Goal: Complete application form

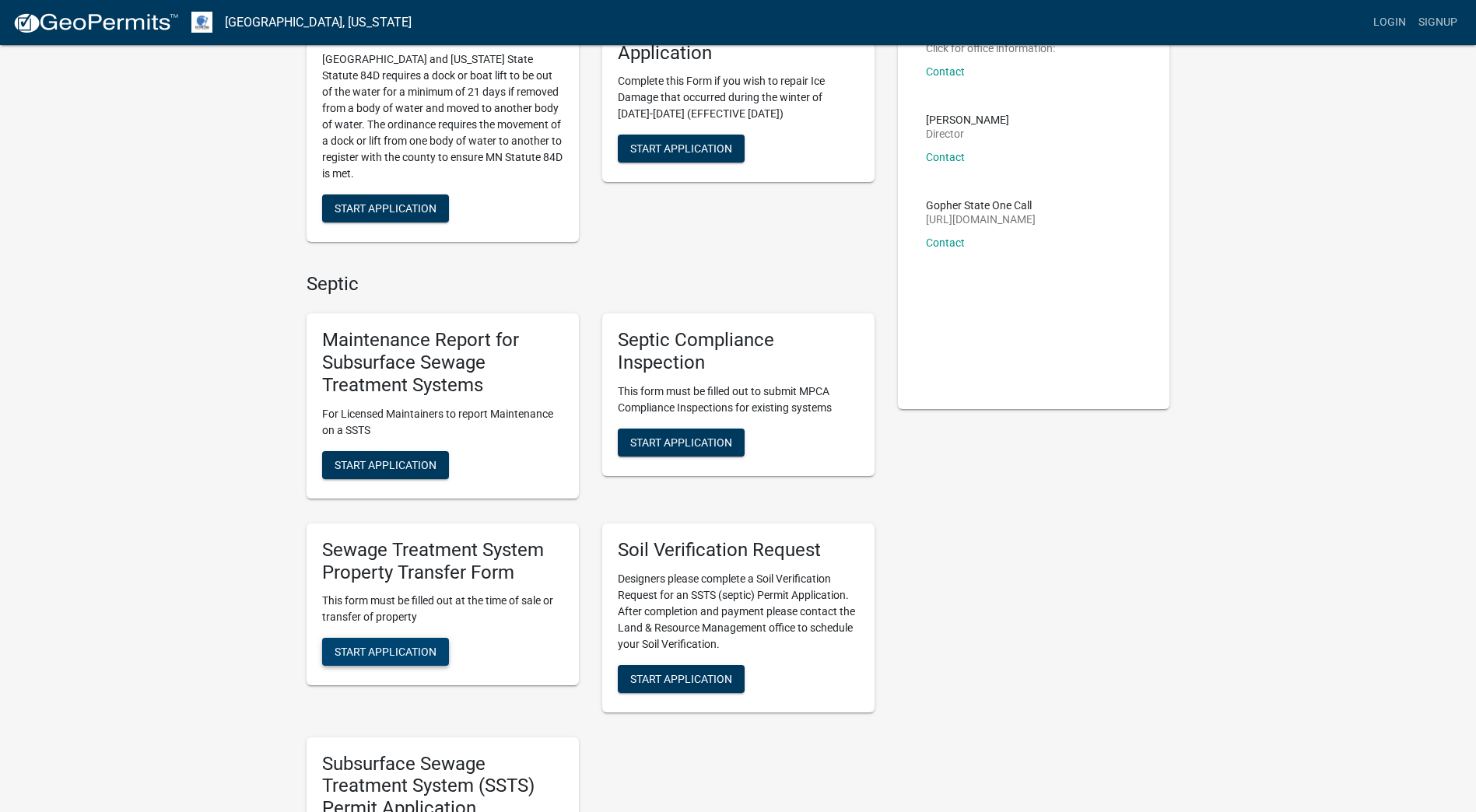
scroll to position [155, 0]
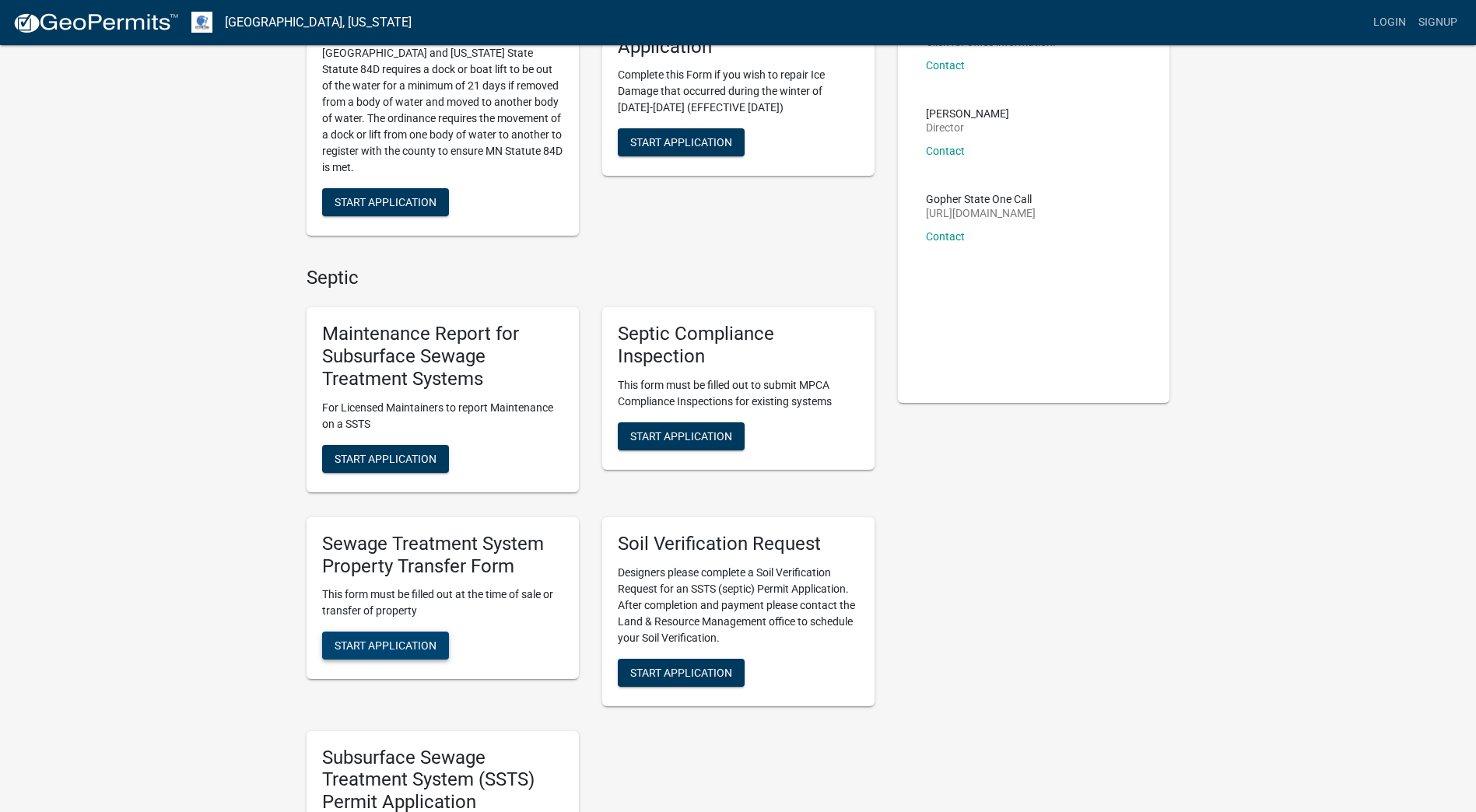
click at [389, 649] on span "Start Application" at bounding box center [385, 645] width 102 height 12
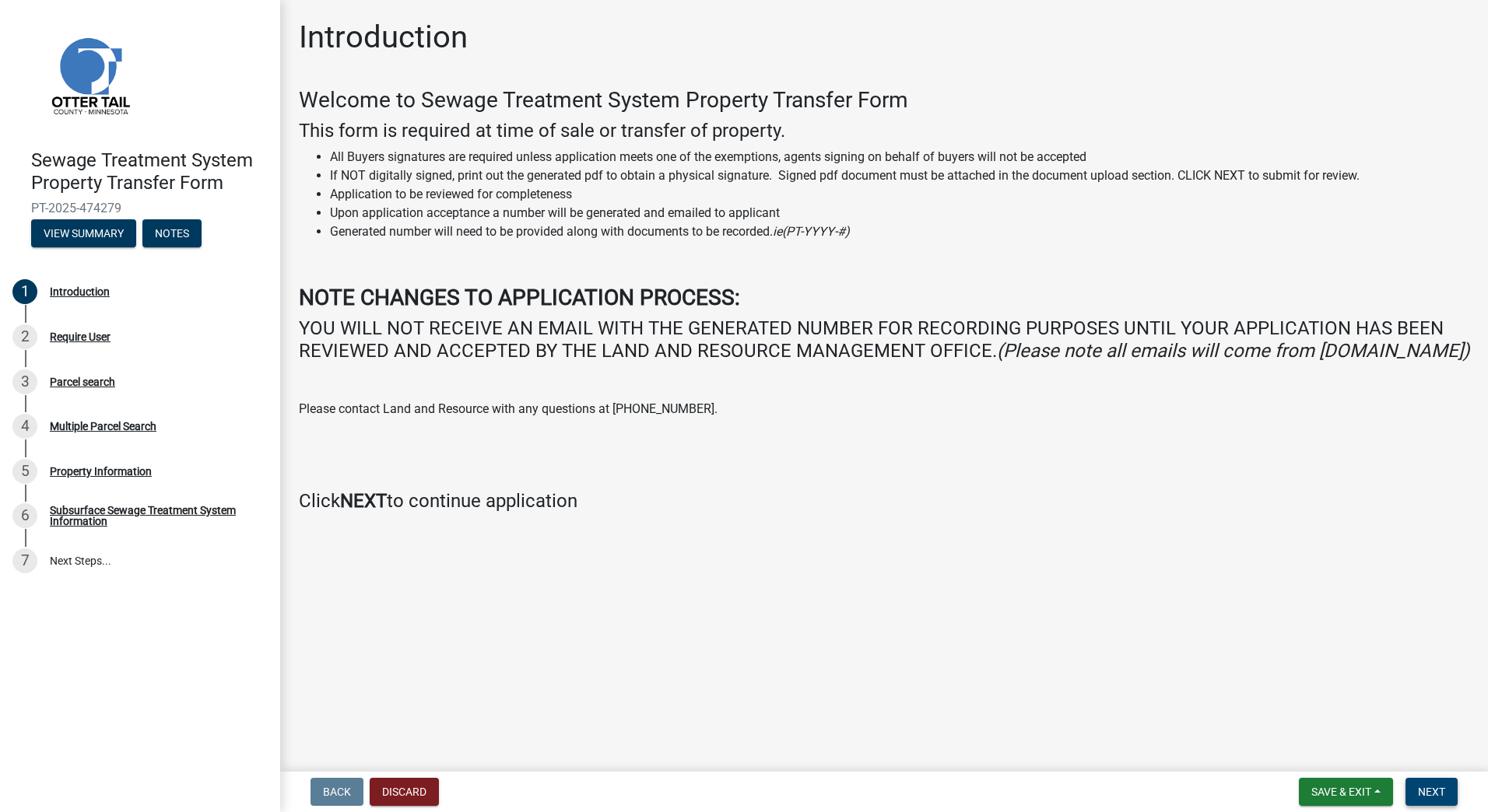
click at [1431, 789] on span "Next" at bounding box center [1432, 792] width 28 height 12
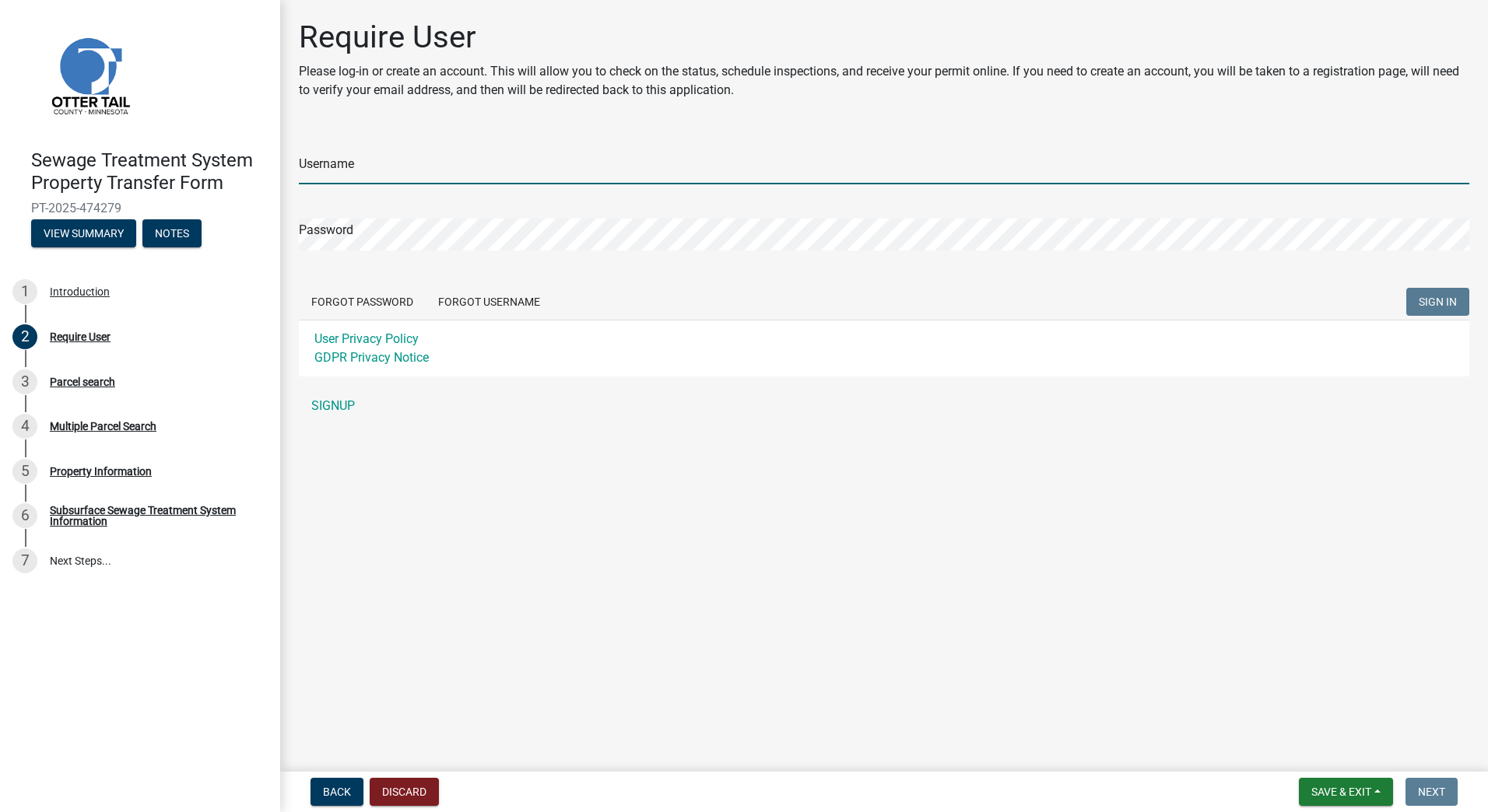
click at [398, 175] on input "Username" at bounding box center [885, 168] width 1171 height 32
type input "[PERSON_NAME][EMAIL_ADDRESS][DOMAIN_NAME]"
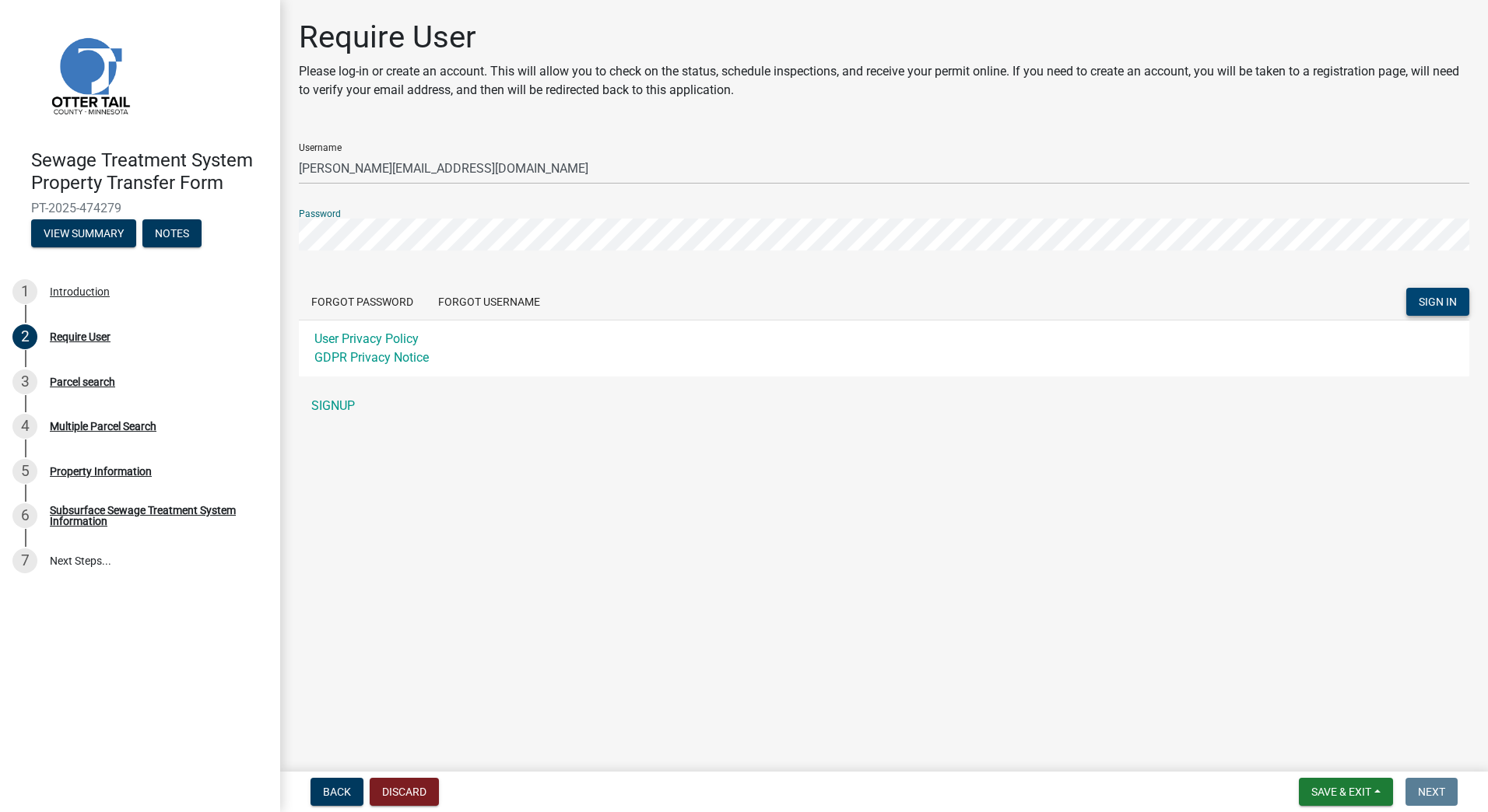
click at [1441, 297] on span "SIGN IN" at bounding box center [1438, 302] width 38 height 12
click at [1441, 302] on span "SIGN IN" at bounding box center [1438, 302] width 38 height 12
click at [266, 239] on div "Sewage Treatment System Property Transfer Form PT-2025-474279 View Summary Note…" at bounding box center [744, 406] width 1488 height 812
click at [1448, 299] on span "SIGN IN" at bounding box center [1438, 302] width 38 height 12
click at [388, 304] on button "Forgot Password" at bounding box center [363, 302] width 127 height 28
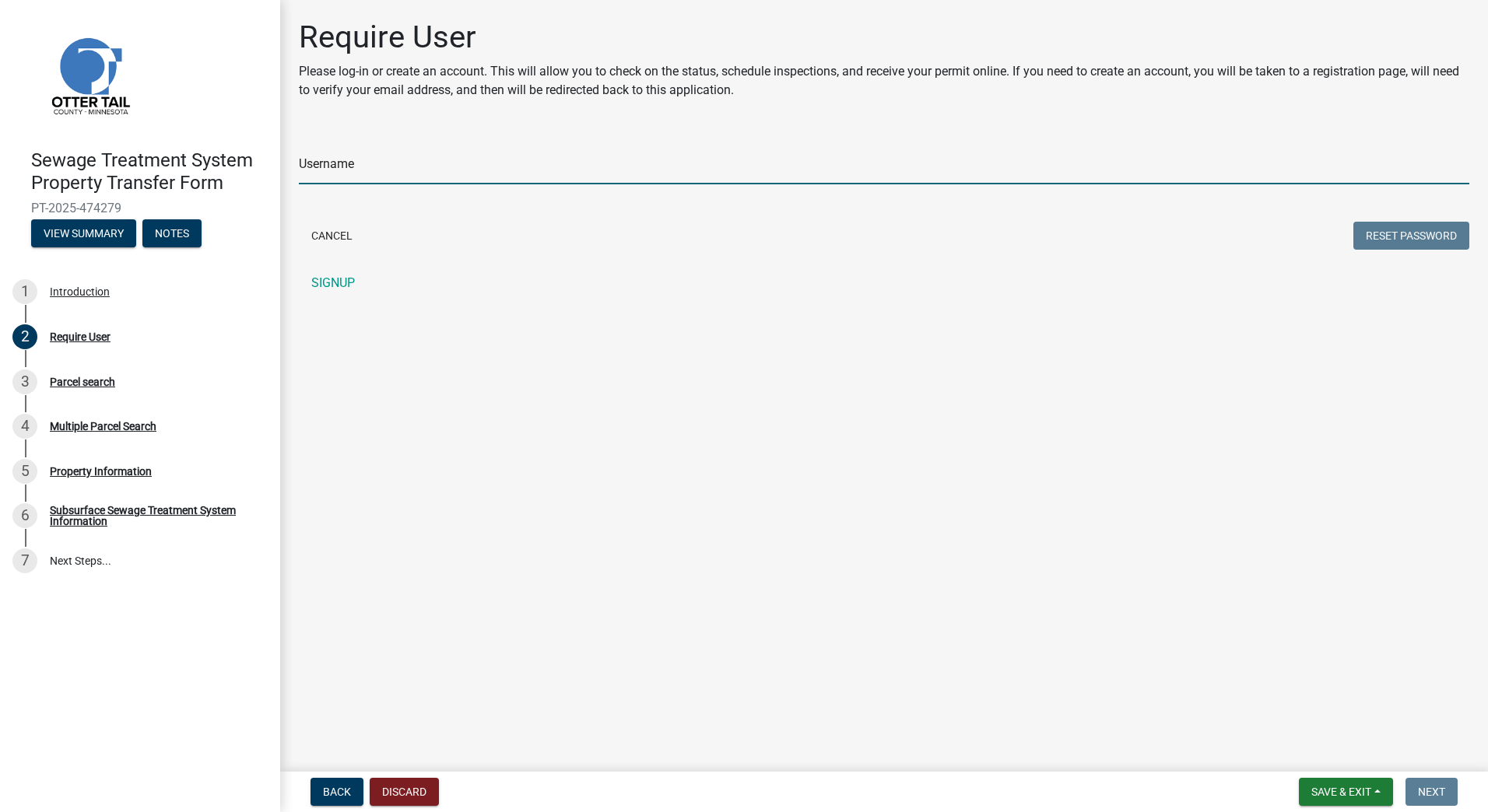
click at [343, 172] on input "Username" at bounding box center [885, 168] width 1171 height 32
click at [1390, 232] on button "Reset Password" at bounding box center [1412, 236] width 116 height 28
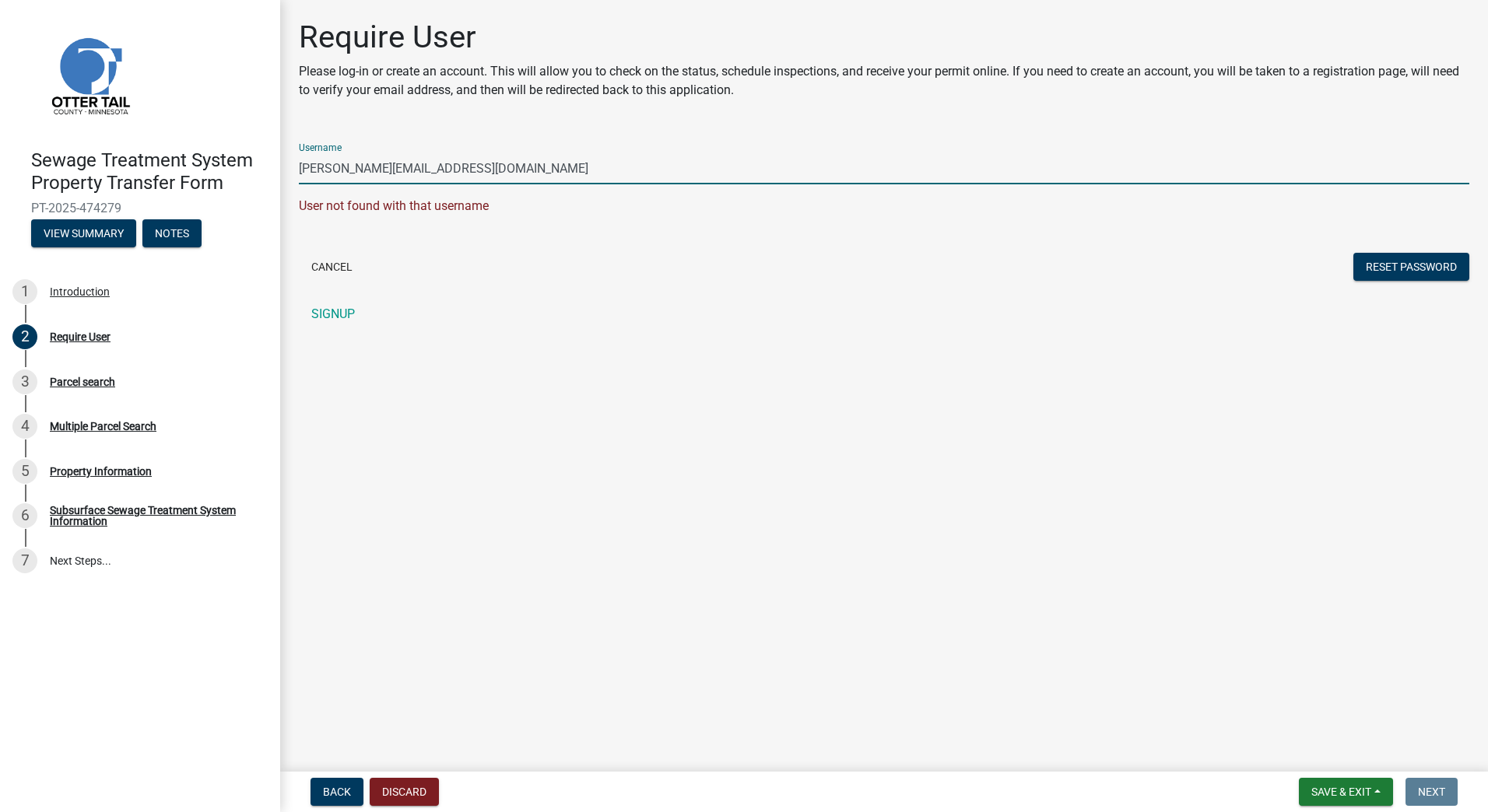
drag, startPoint x: 443, startPoint y: 169, endPoint x: 273, endPoint y: 163, distance: 170.1
click at [273, 163] on div "Sewage Treatment System Property Transfer Form PT-2025-474279 View Summary Note…" at bounding box center [744, 406] width 1488 height 812
type input "jrieber"
click at [1391, 267] on button "Reset Password" at bounding box center [1412, 267] width 116 height 28
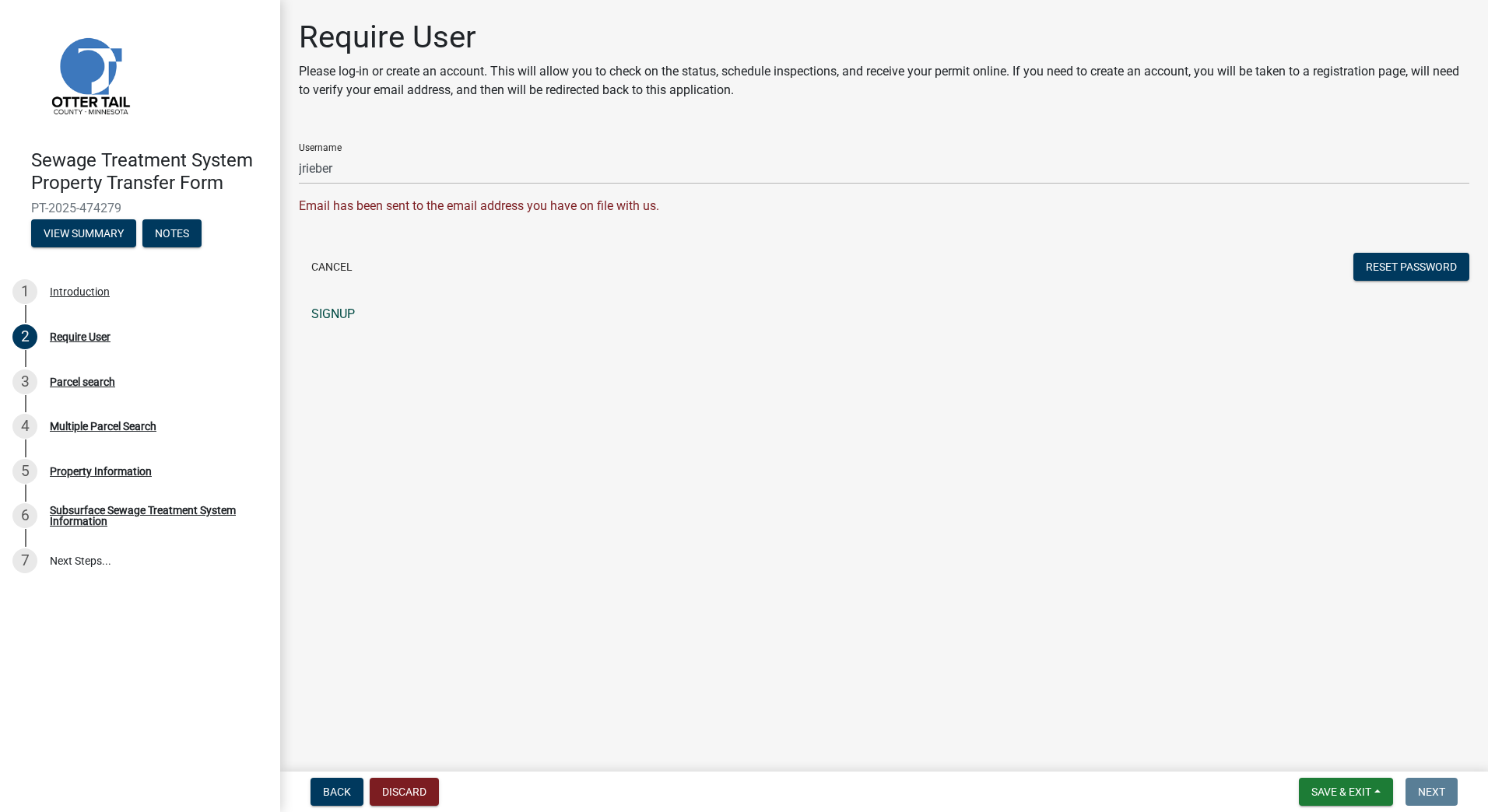
click at [328, 308] on link "SIGNUP" at bounding box center [885, 315] width 1171 height 31
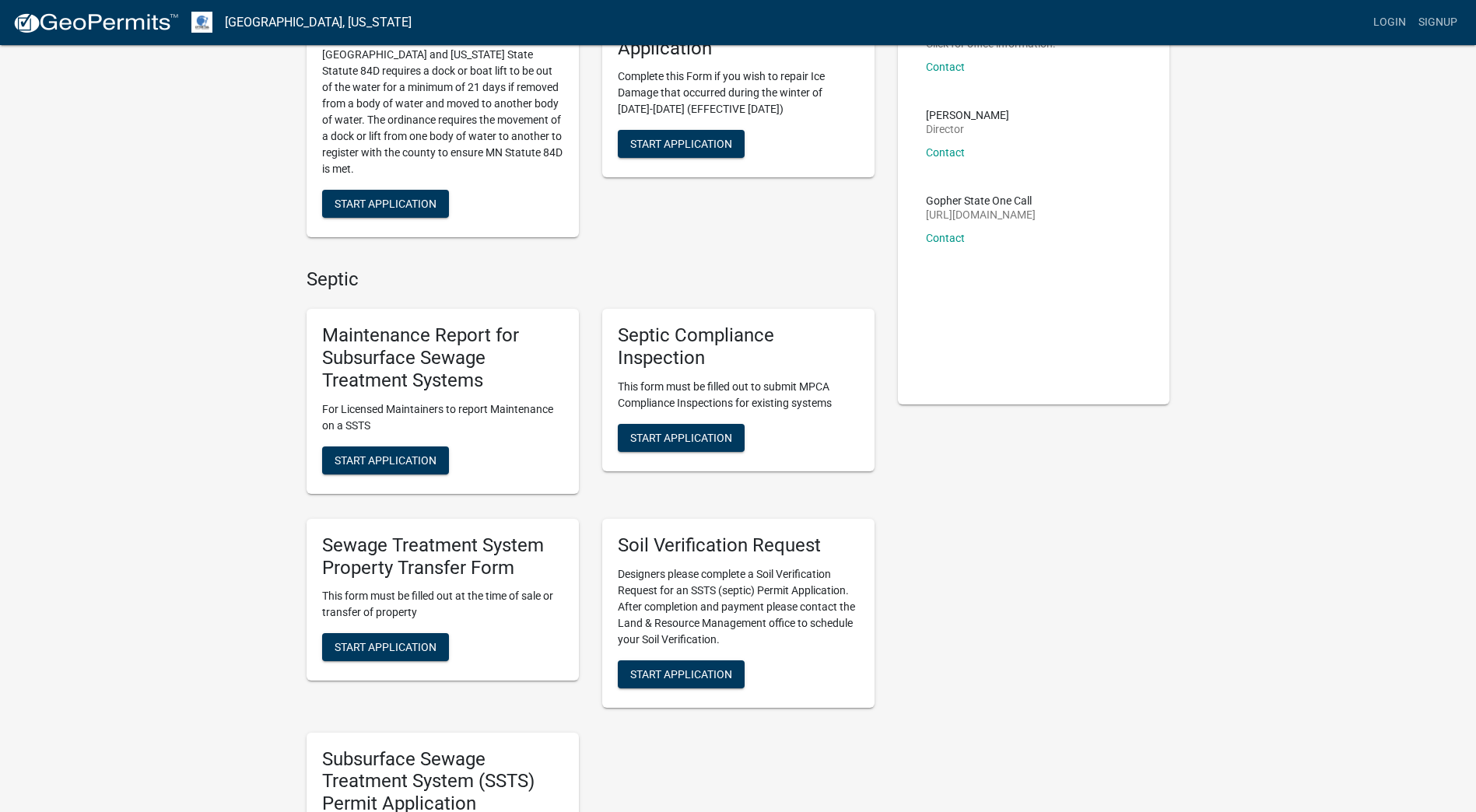
scroll to position [155, 0]
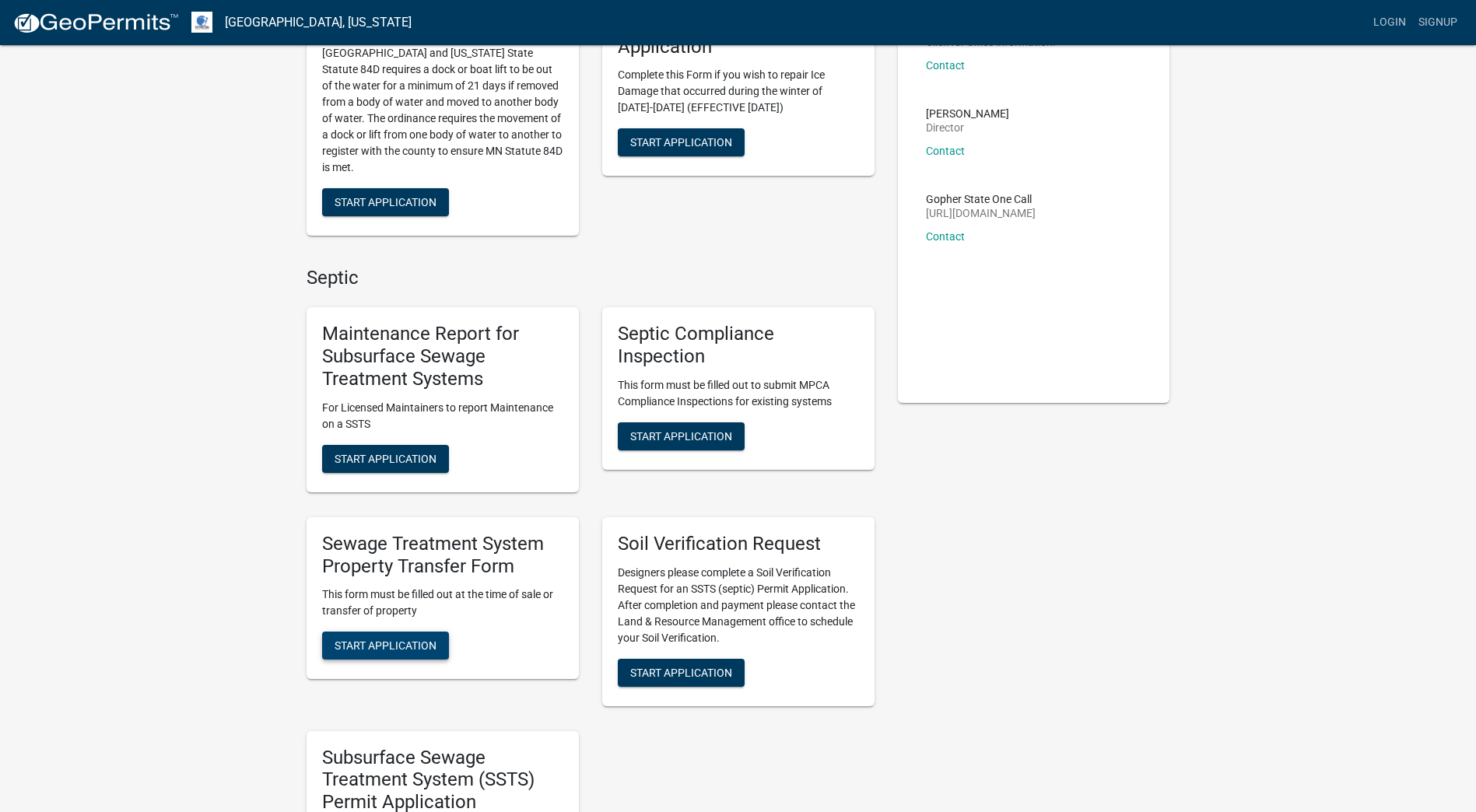
drag, startPoint x: 397, startPoint y: 643, endPoint x: 407, endPoint y: 638, distance: 11.2
click at [397, 644] on span "Start Application" at bounding box center [385, 645] width 102 height 12
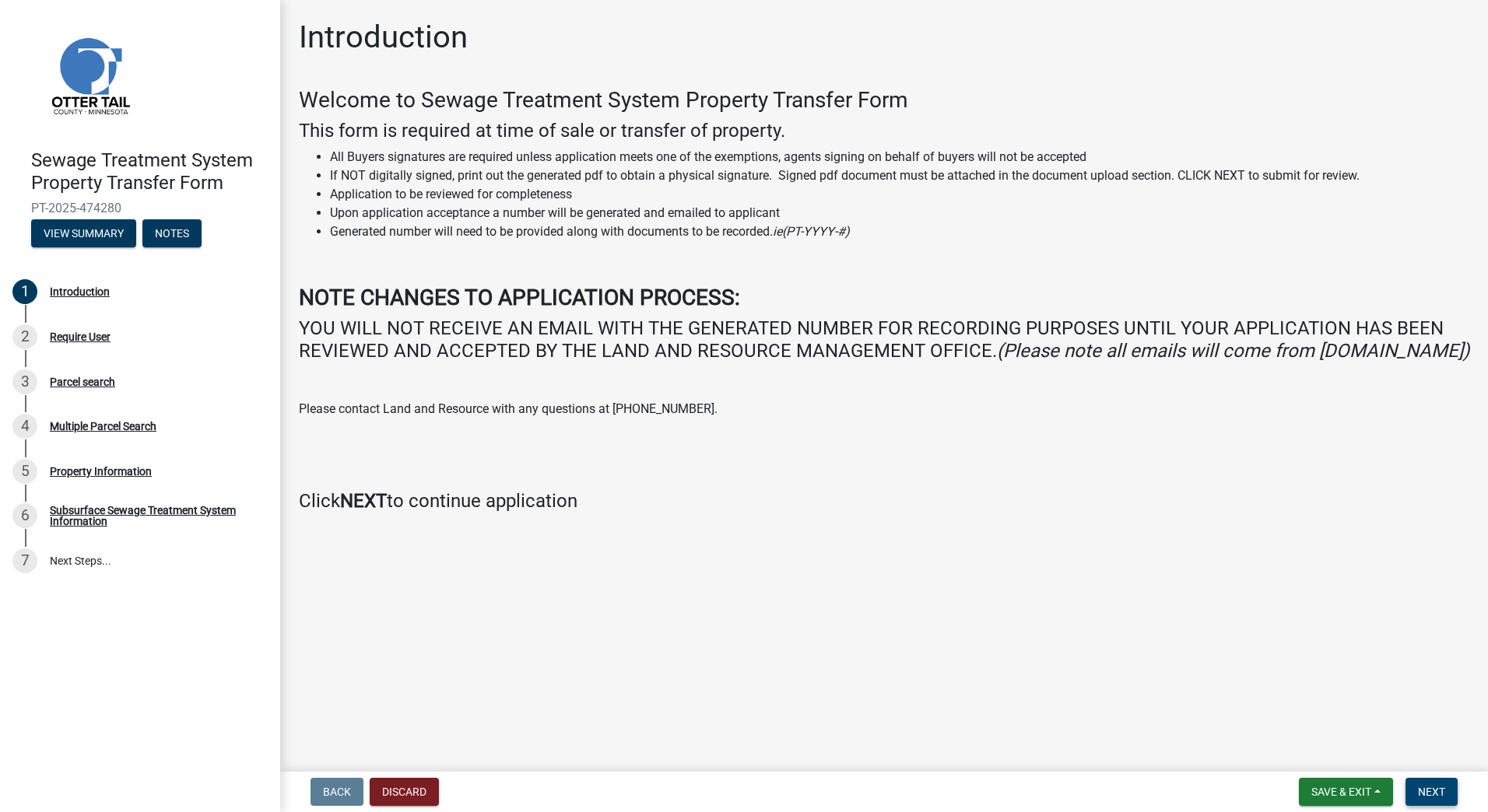
drag, startPoint x: 1428, startPoint y: 791, endPoint x: 1399, endPoint y: 773, distance: 34.1
click at [1429, 791] on span "Next" at bounding box center [1432, 792] width 28 height 12
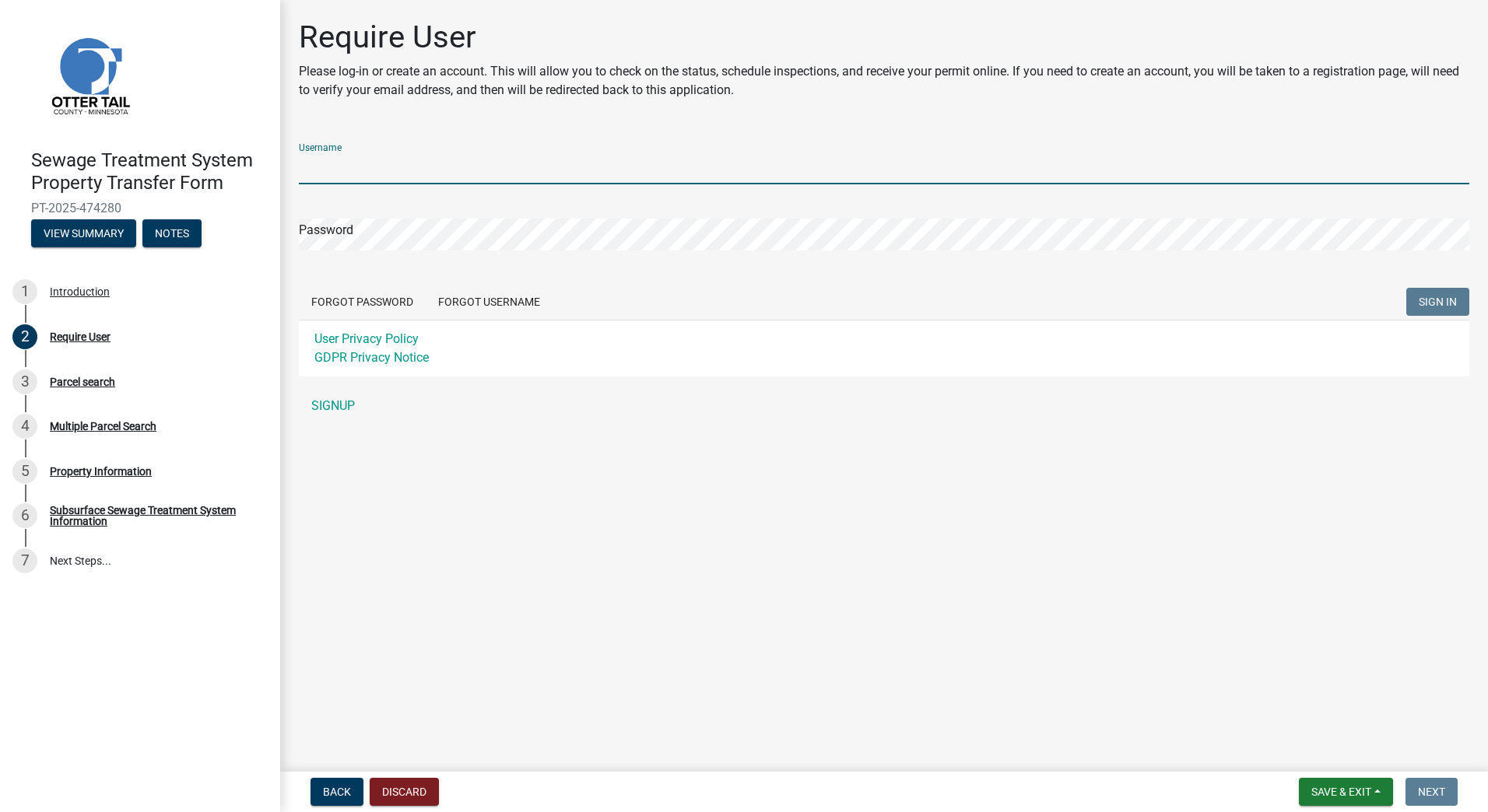
click at [334, 167] on input "Username" at bounding box center [885, 168] width 1171 height 32
type input "jrieber"
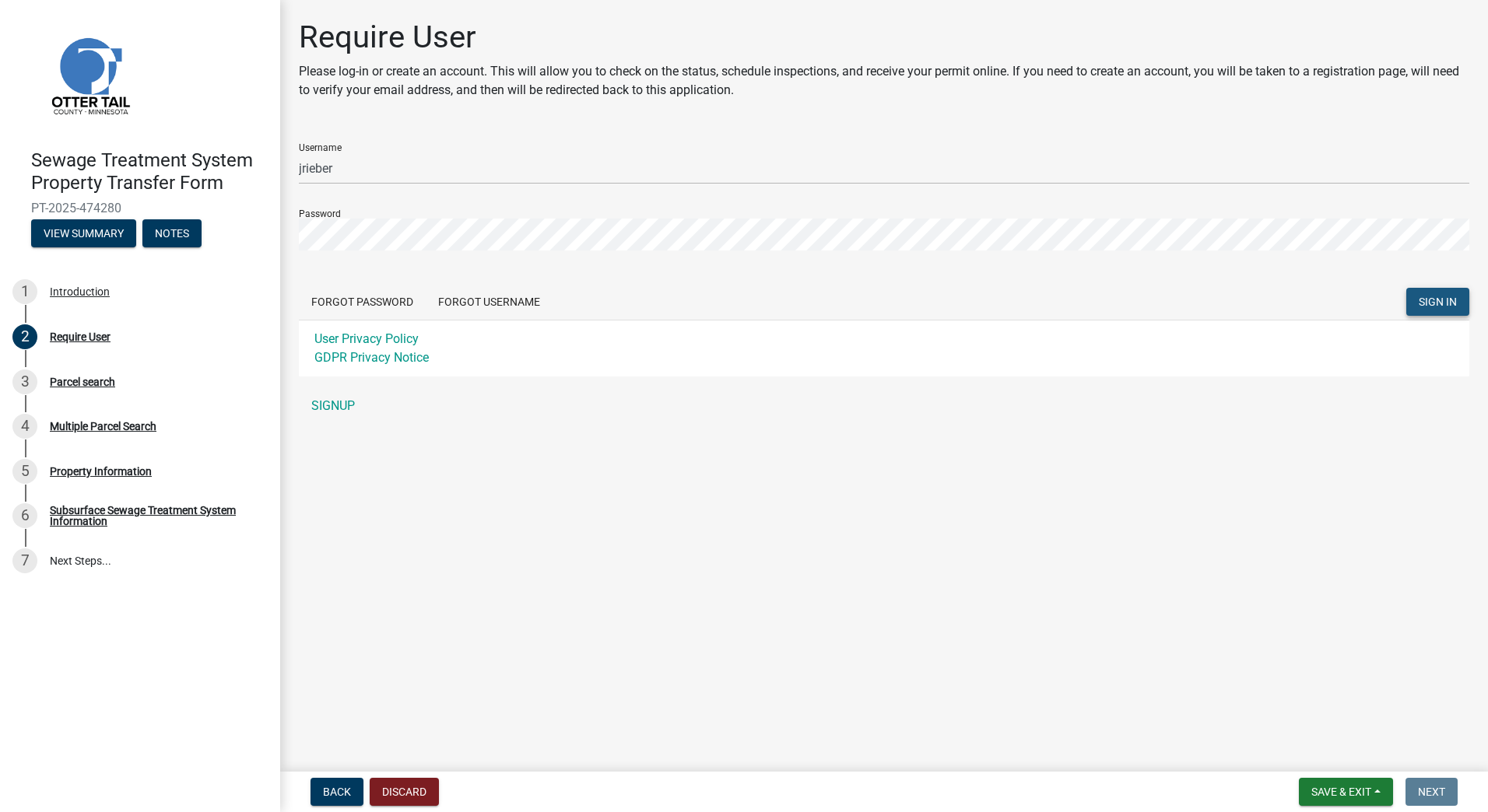
drag, startPoint x: 1439, startPoint y: 298, endPoint x: 1347, endPoint y: 336, distance: 99.5
click at [1439, 299] on span "SIGN IN" at bounding box center [1438, 302] width 38 height 12
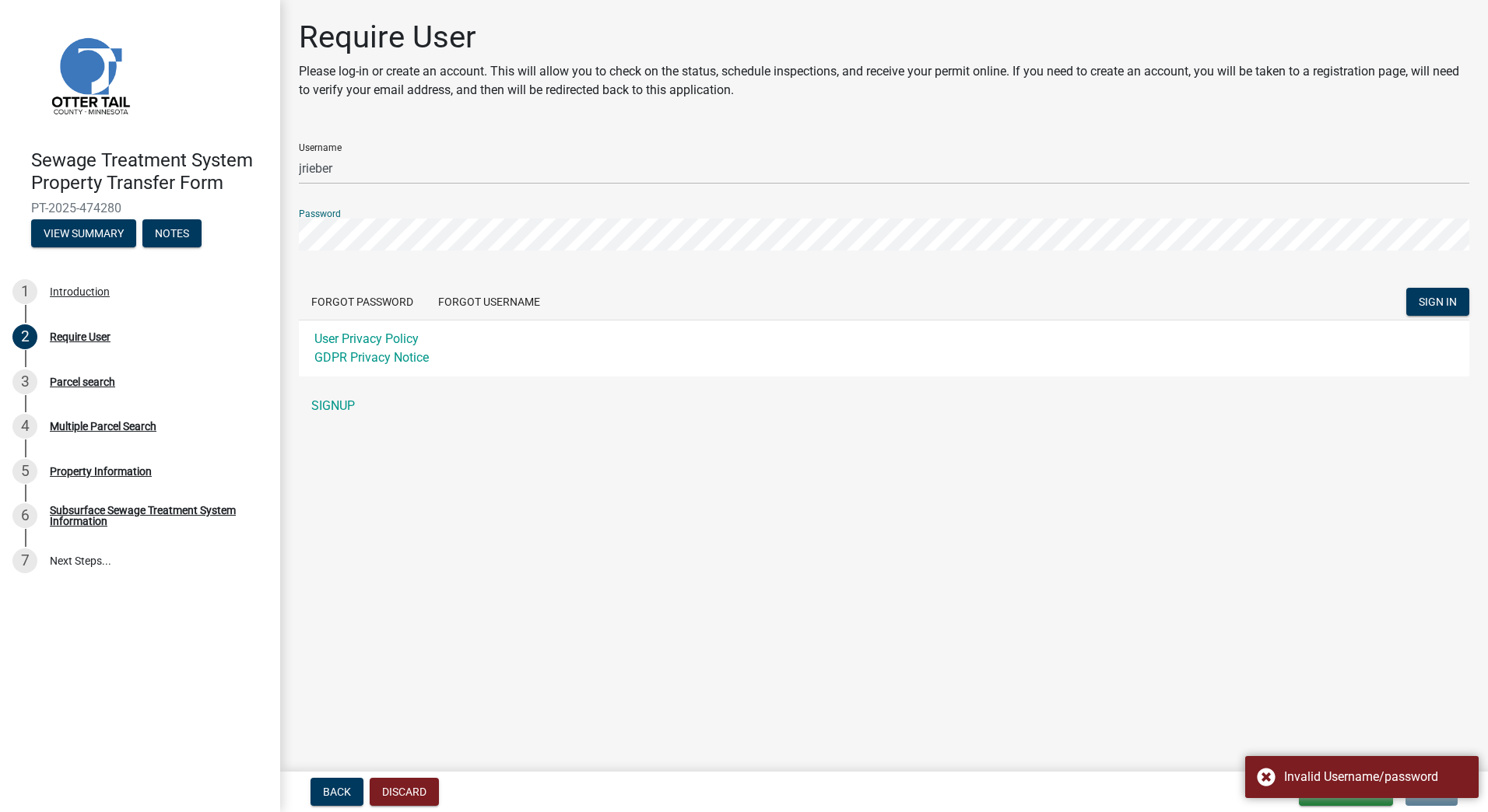
click at [282, 229] on div "Require User Please log-in or create an account. This will allow you to check o…" at bounding box center [885, 227] width 1208 height 417
click at [1437, 299] on span "SIGN IN" at bounding box center [1438, 302] width 38 height 12
click at [276, 234] on div "Sewage Treatment System Property Transfer Form PT-2025-474280 View Summary Note…" at bounding box center [744, 406] width 1488 height 812
click at [1437, 302] on span "SIGN IN" at bounding box center [1438, 302] width 38 height 12
